Goal: Task Accomplishment & Management: Complete application form

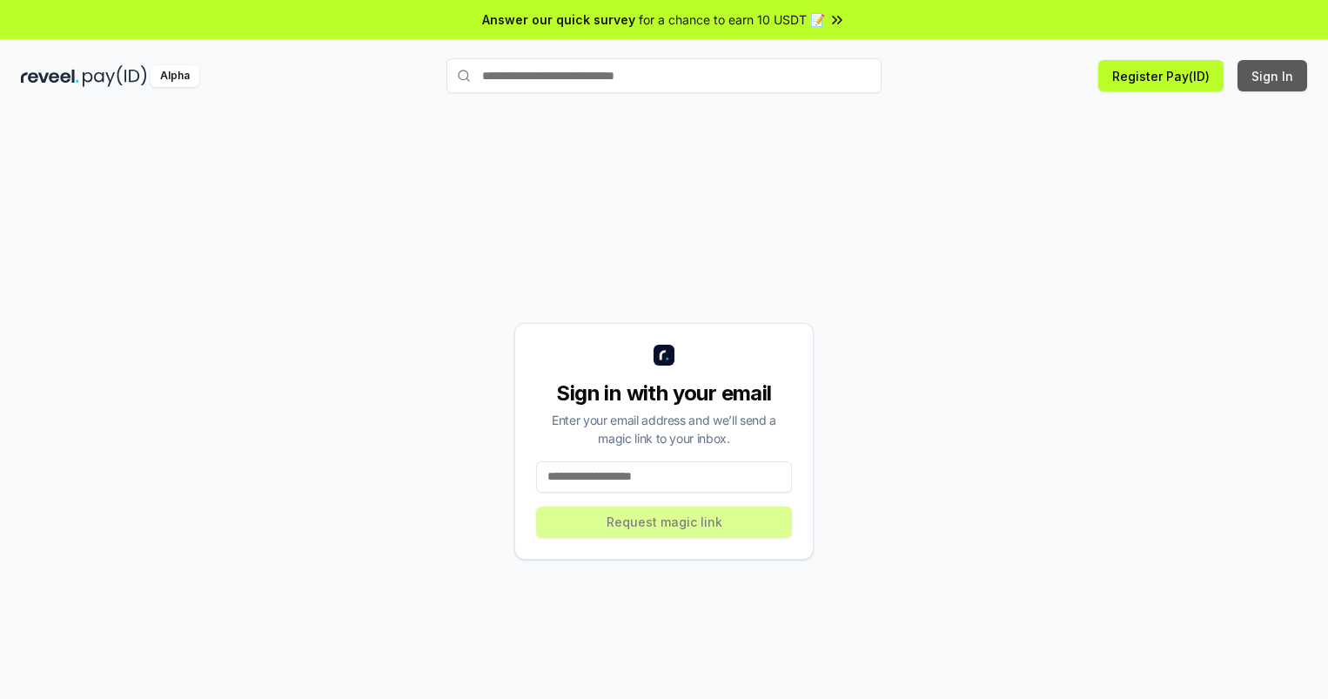
click at [1273, 76] on button "Sign In" at bounding box center [1272, 75] width 70 height 31
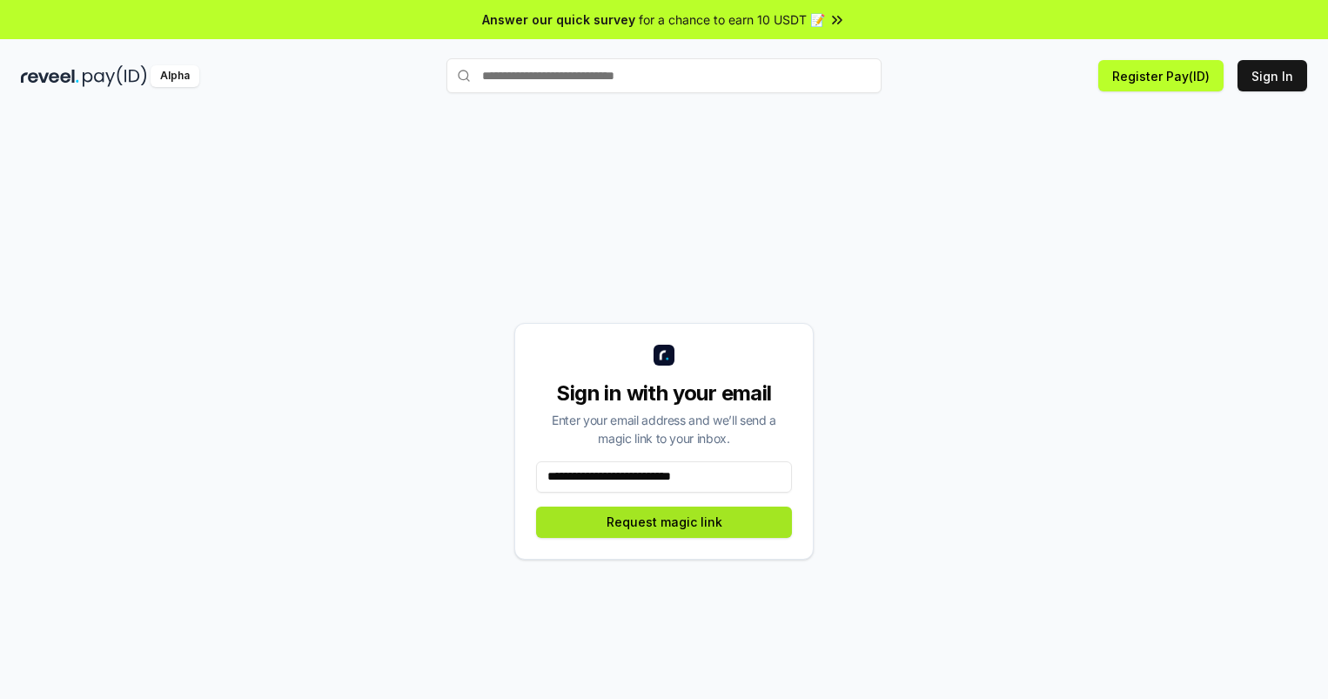
type input "**********"
click at [664, 521] on button "Request magic link" at bounding box center [664, 521] width 256 height 31
